Goal: Task Accomplishment & Management: Use online tool/utility

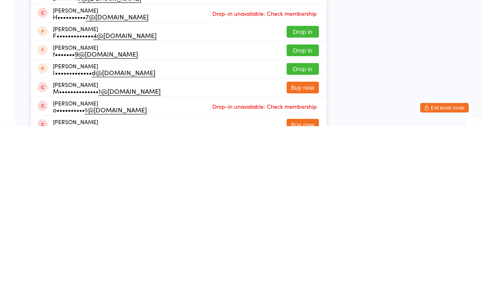
type input "[PERSON_NAME]"
click at [242, 150] on span "Drop-in unavailable: Check membership" at bounding box center [264, 156] width 109 height 12
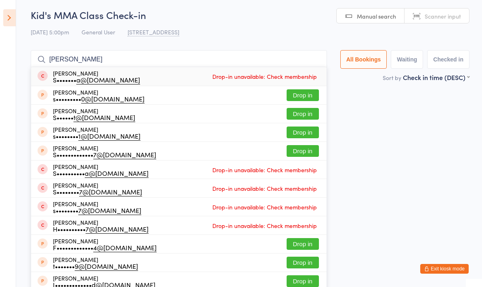
scroll to position [2, 0]
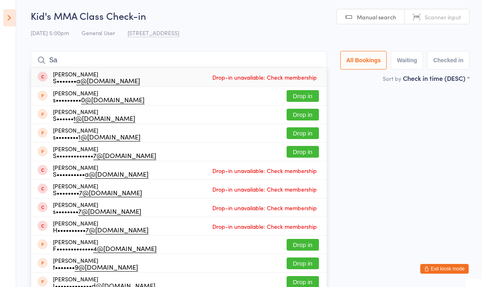
type input "S"
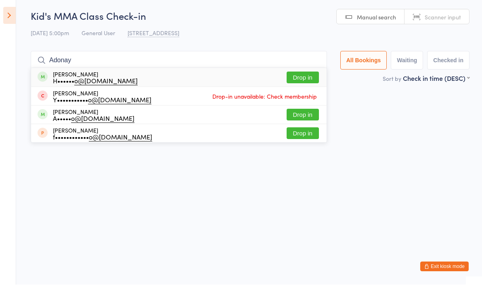
type input "Adonay"
click at [299, 70] on div "[PERSON_NAME] H•••••• o@[DOMAIN_NAME] Drop in" at bounding box center [179, 79] width 296 height 19
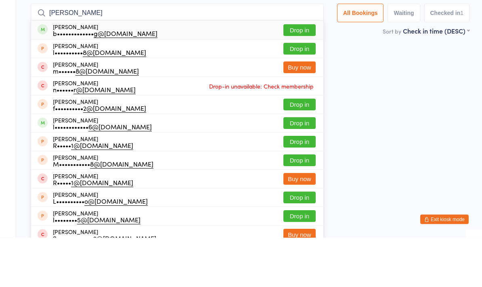
type input "[PERSON_NAME]"
click at [296, 74] on button "Drop in" at bounding box center [300, 80] width 32 height 12
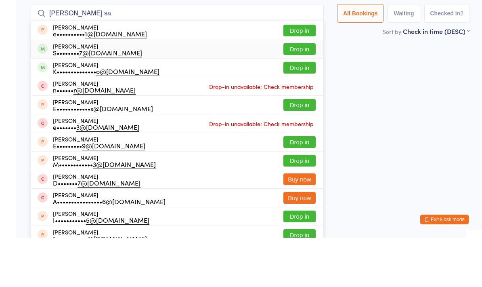
type input "[PERSON_NAME] sa"
click at [138, 89] on div "[PERSON_NAME] S•••••••• 7@[DOMAIN_NAME] Drop in" at bounding box center [177, 98] width 292 height 18
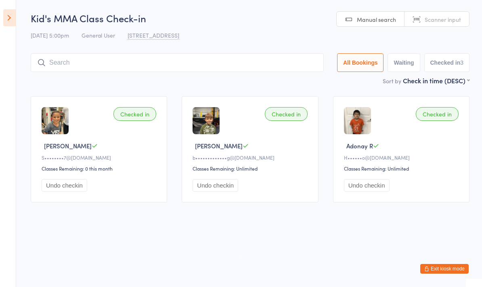
click at [83, 62] on input "search" at bounding box center [177, 62] width 293 height 19
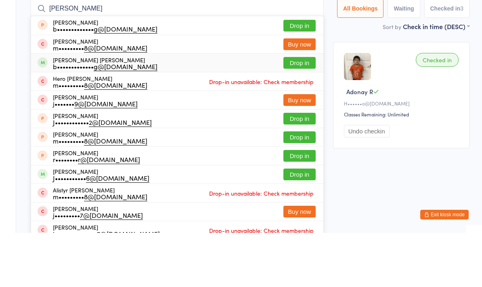
type input "[PERSON_NAME]"
click at [294, 111] on button "Drop in" at bounding box center [300, 117] width 32 height 12
